Goal: Entertainment & Leisure: Consume media (video, audio)

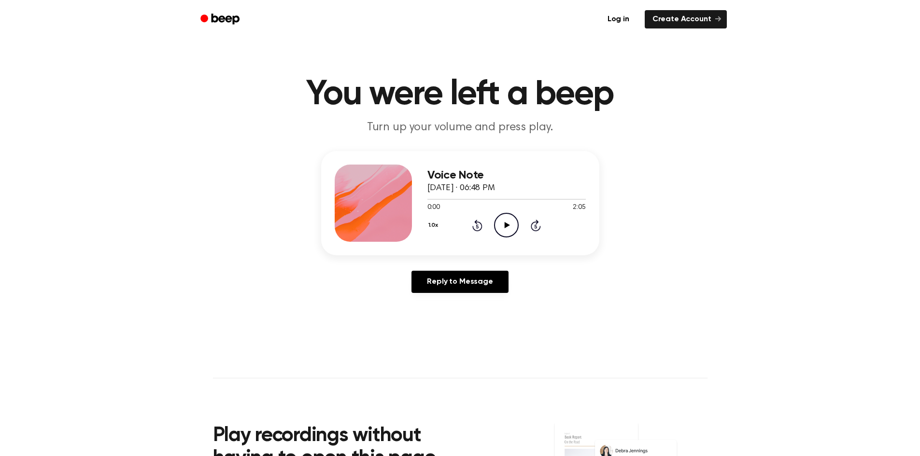
click at [497, 222] on icon "Play Audio" at bounding box center [506, 225] width 25 height 25
click at [495, 224] on icon "Pause Audio" at bounding box center [506, 225] width 25 height 25
drag, startPoint x: 431, startPoint y: 194, endPoint x: 420, endPoint y: 199, distance: 12.7
click at [420, 199] on div "Voice Note [DATE] · 06:48 PM 0:02 2:05 Your browser does not support the [objec…" at bounding box center [460, 203] width 278 height 104
drag, startPoint x: 109, startPoint y: 221, endPoint x: 0, endPoint y: 240, distance: 110.8
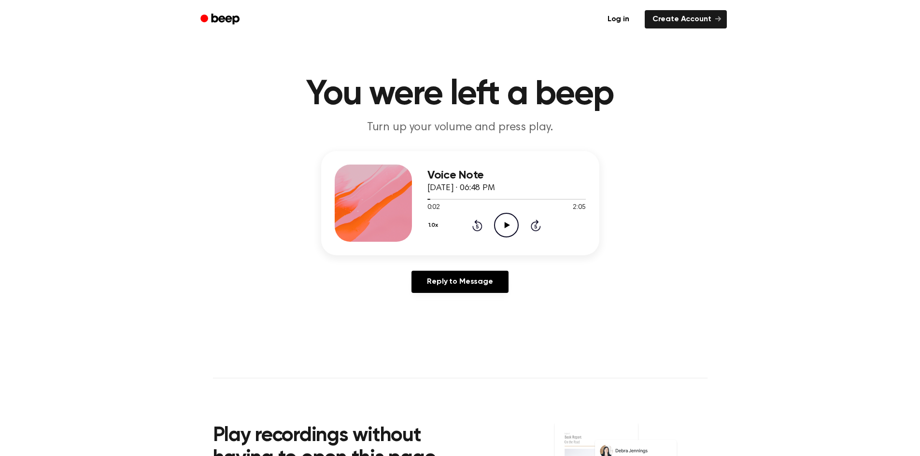
click at [91, 222] on div "Voice Note [DATE] · 06:48 PM 0:02 2:05 Your browser does not support the [objec…" at bounding box center [460, 226] width 897 height 150
click at [497, 229] on icon "Play Audio" at bounding box center [506, 225] width 25 height 25
click at [238, 75] on main "You were left a beep Turn up your volume and press play. Voice Note [DATE] · 06…" at bounding box center [460, 297] width 920 height 595
click at [499, 225] on icon "Pause Audio" at bounding box center [506, 225] width 25 height 25
click at [507, 230] on icon "Play Audio" at bounding box center [506, 225] width 25 height 25
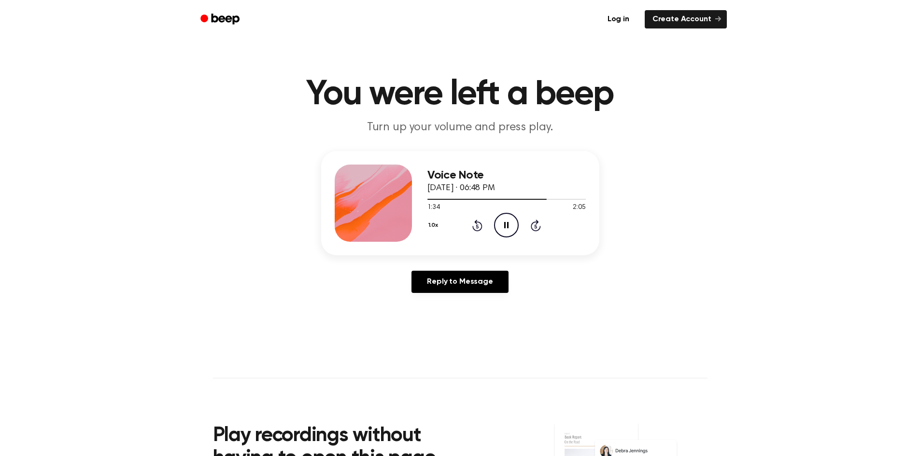
click at [359, 237] on div at bounding box center [373, 203] width 77 height 77
click at [507, 222] on icon "Pause Audio" at bounding box center [506, 225] width 25 height 25
